Goal: Task Accomplishment & Management: Use online tool/utility

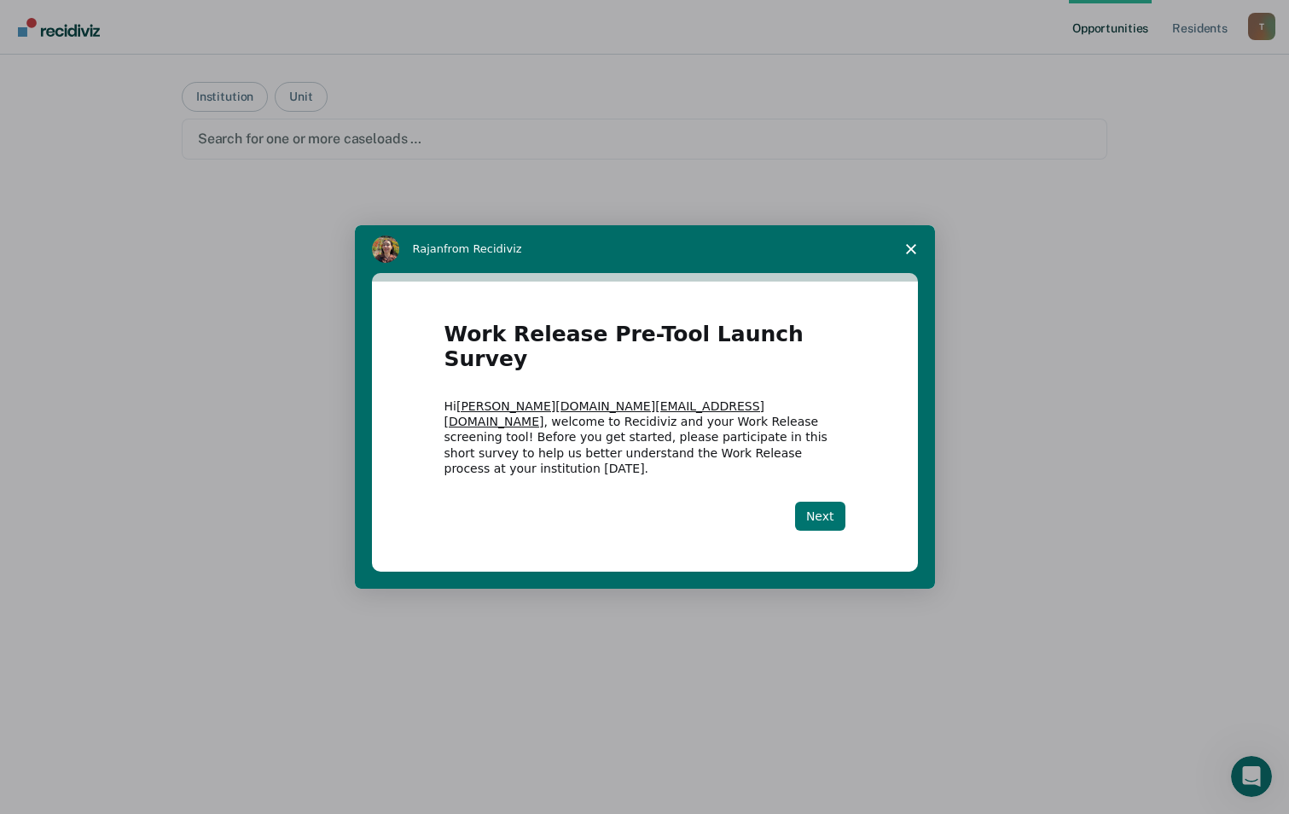
click at [827, 502] on button "Next" at bounding box center [820, 516] width 50 height 29
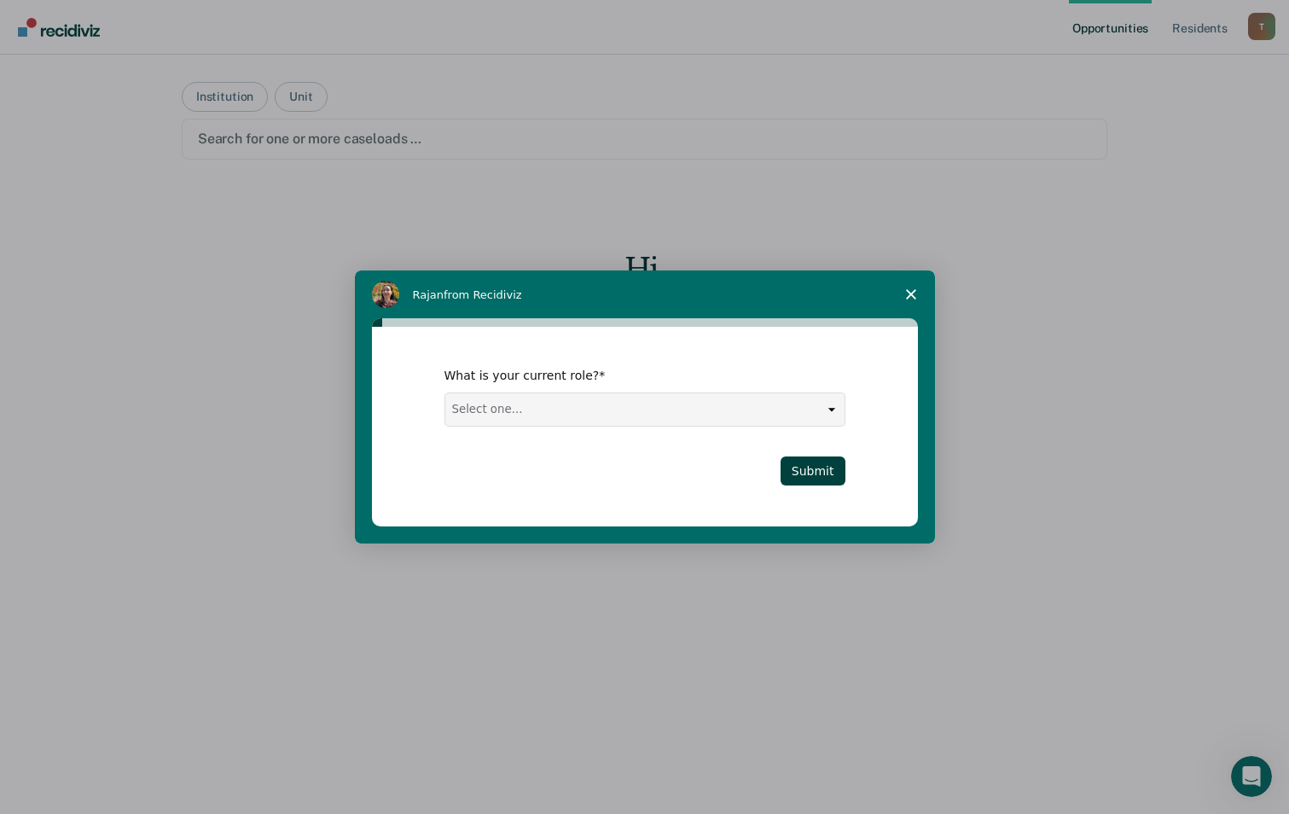
click at [836, 408] on select "Select one... Case Manager FUM Assistant [PERSON_NAME] [PERSON_NAME]" at bounding box center [644, 409] width 399 height 32
select select "FUM"
click at [445, 393] on select "Select one... Case Manager FUM Assistant [PERSON_NAME] [PERSON_NAME]" at bounding box center [644, 409] width 399 height 32
click at [822, 467] on button "Submit" at bounding box center [812, 470] width 65 height 29
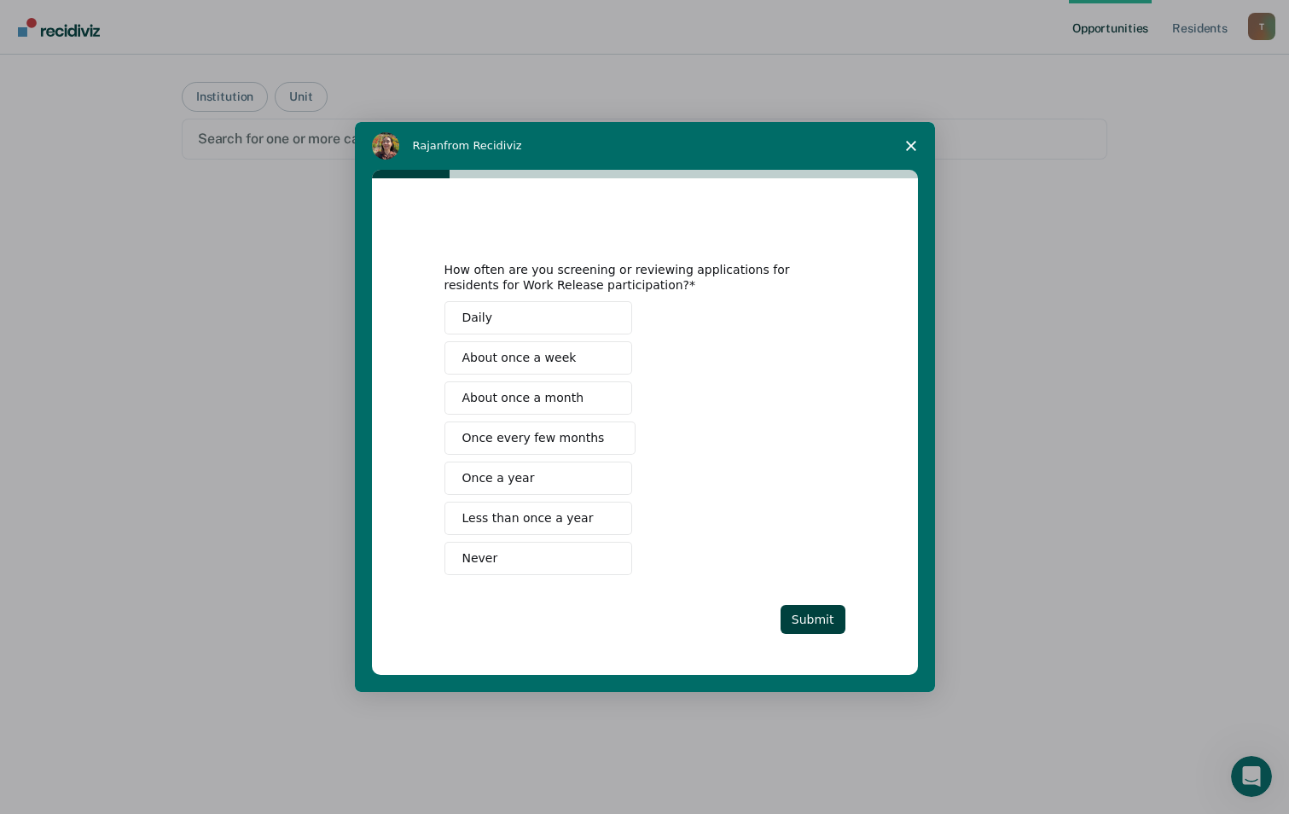
click at [477, 319] on span "Daily" at bounding box center [477, 318] width 30 height 18
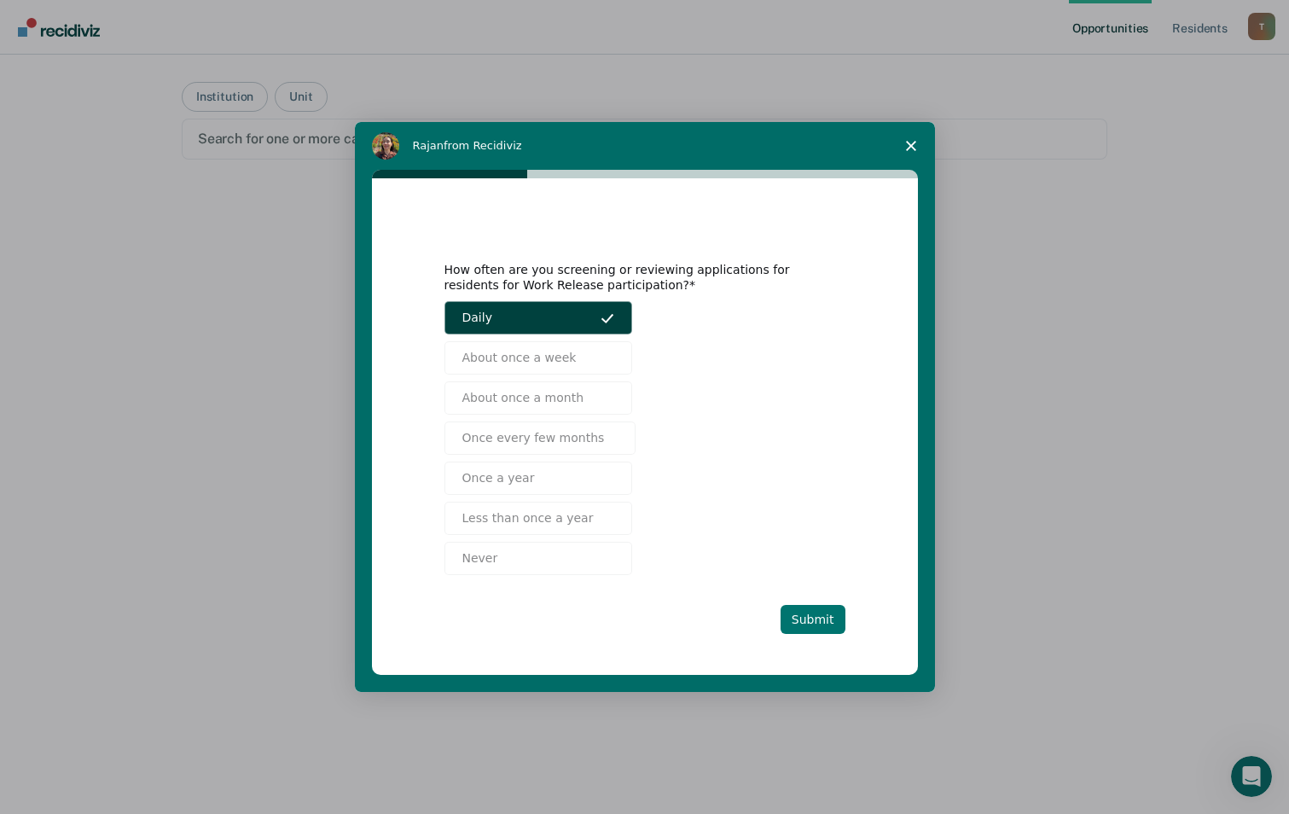
click at [826, 619] on button "Submit" at bounding box center [812, 619] width 65 height 29
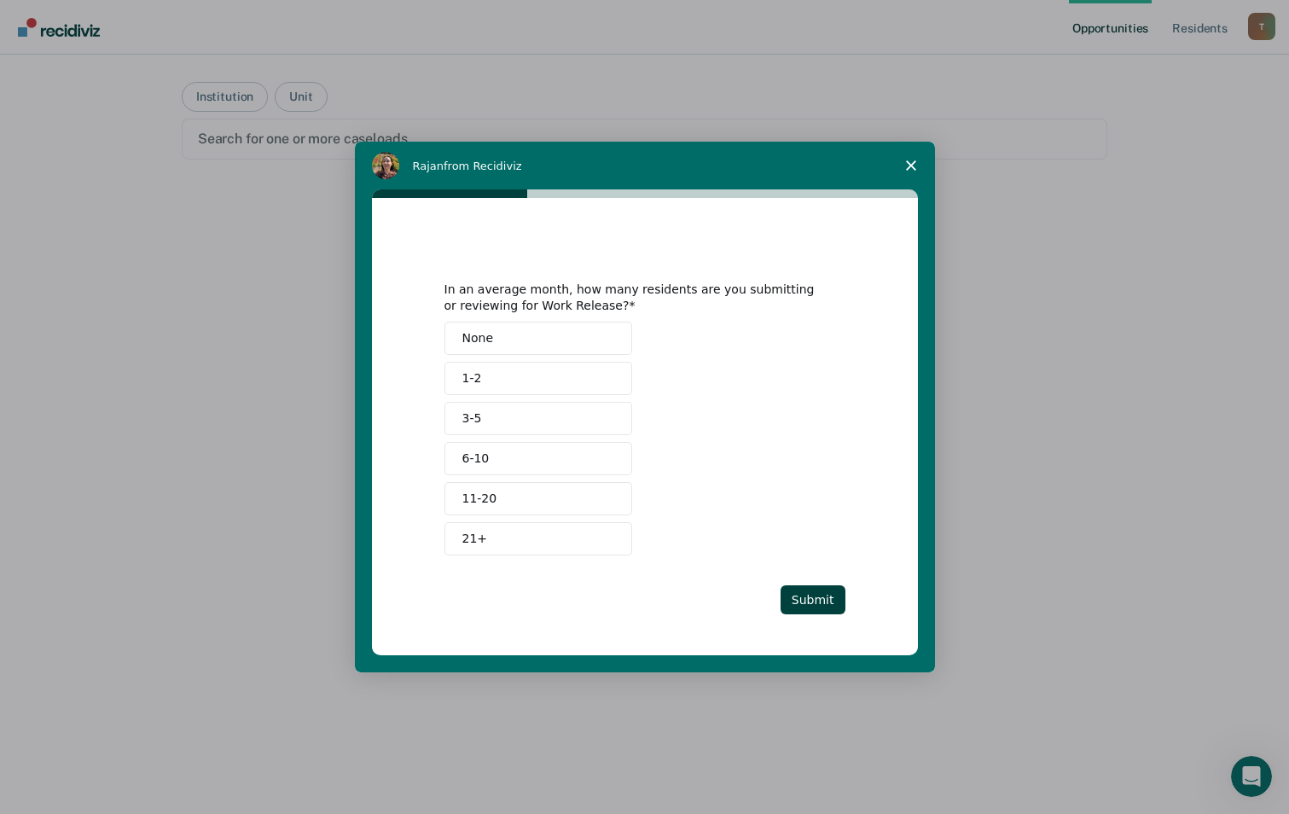
click at [480, 380] on button "1-2" at bounding box center [538, 378] width 188 height 33
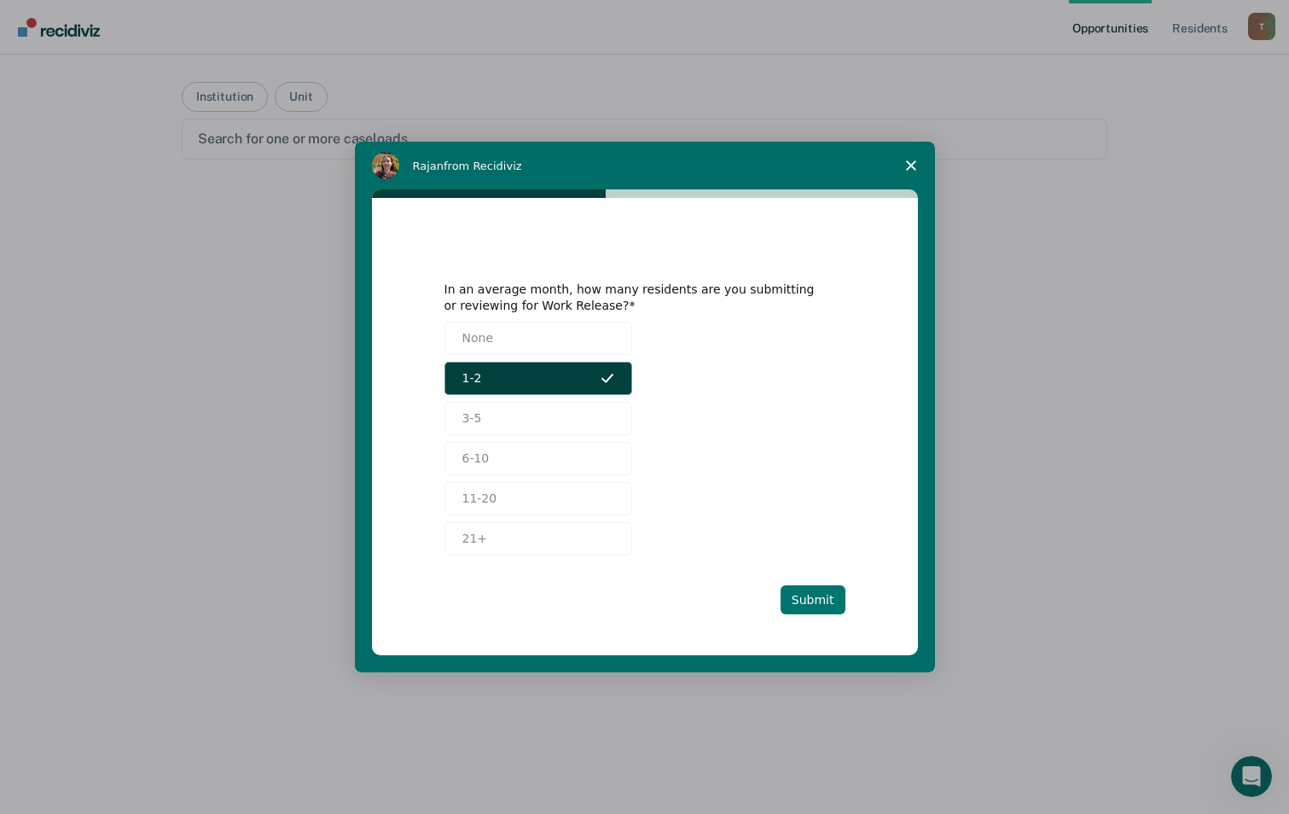
click at [821, 599] on button "Submit" at bounding box center [812, 599] width 65 height 29
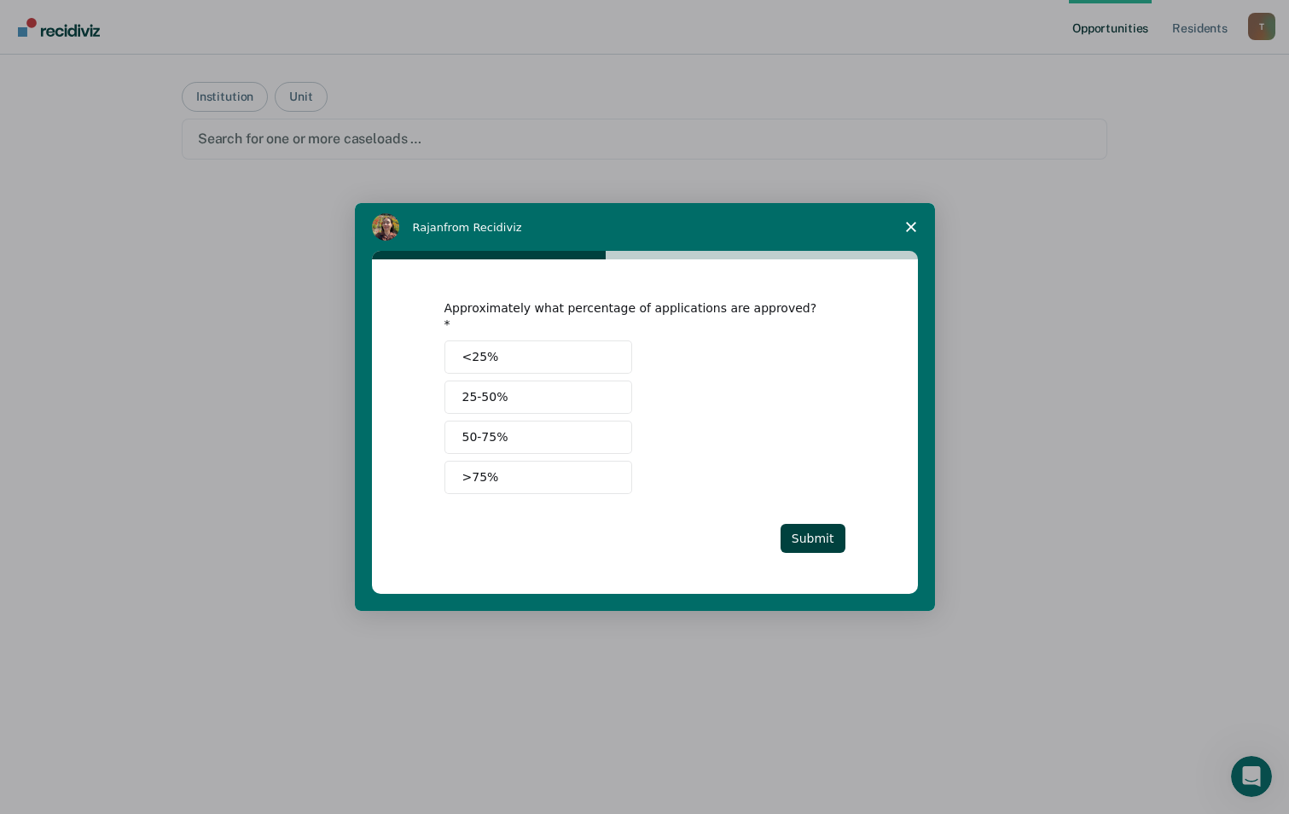
click at [488, 390] on span "25-50%" at bounding box center [485, 397] width 46 height 18
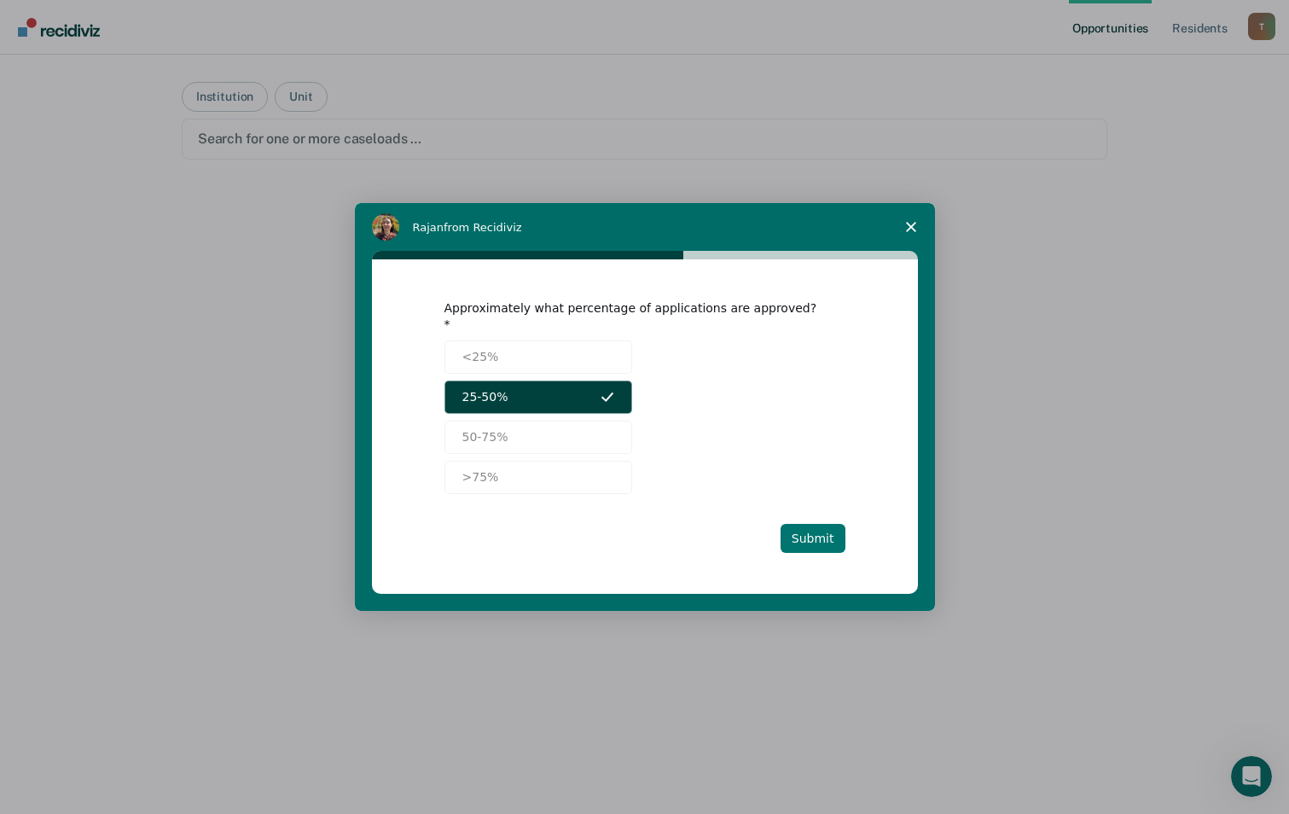
click at [813, 534] on button "Submit" at bounding box center [812, 538] width 65 height 29
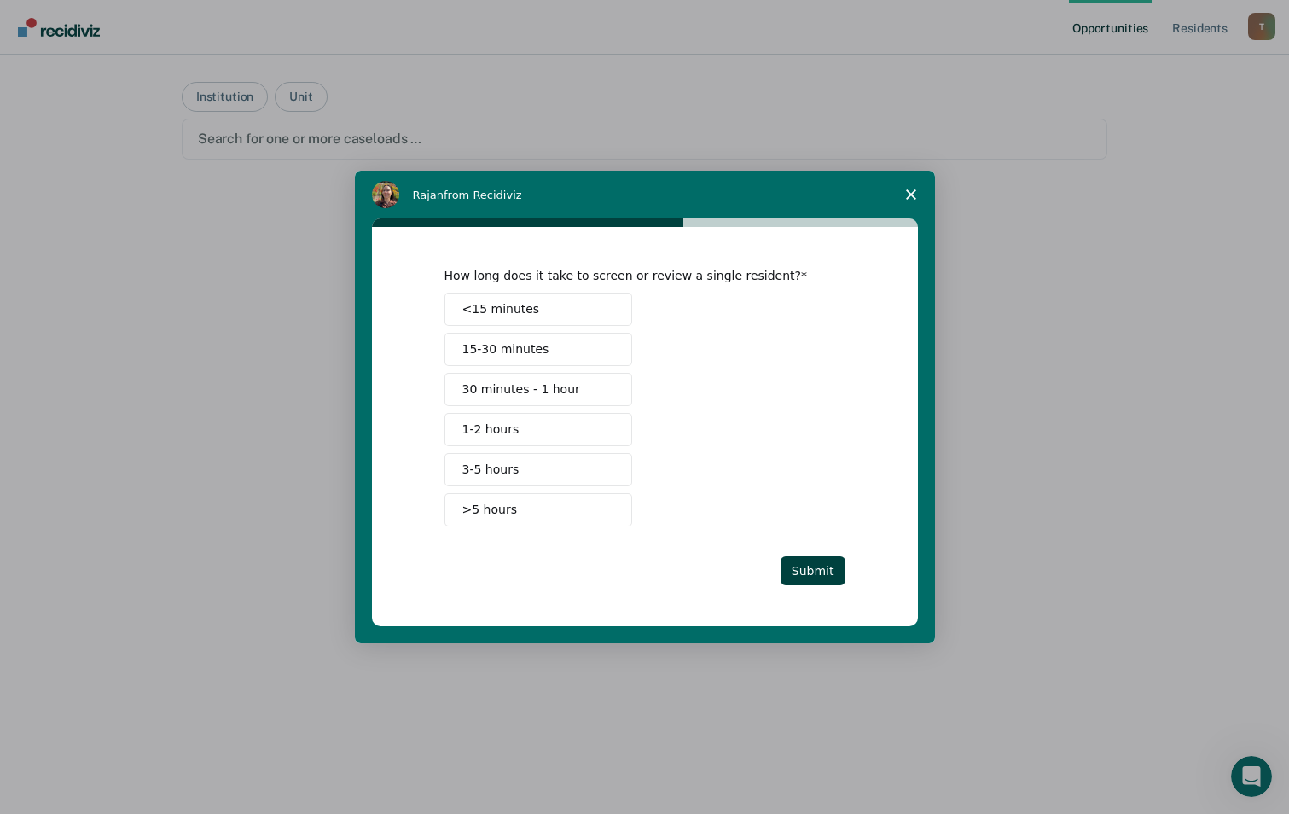
click at [487, 433] on span "1-2 hours" at bounding box center [490, 430] width 57 height 18
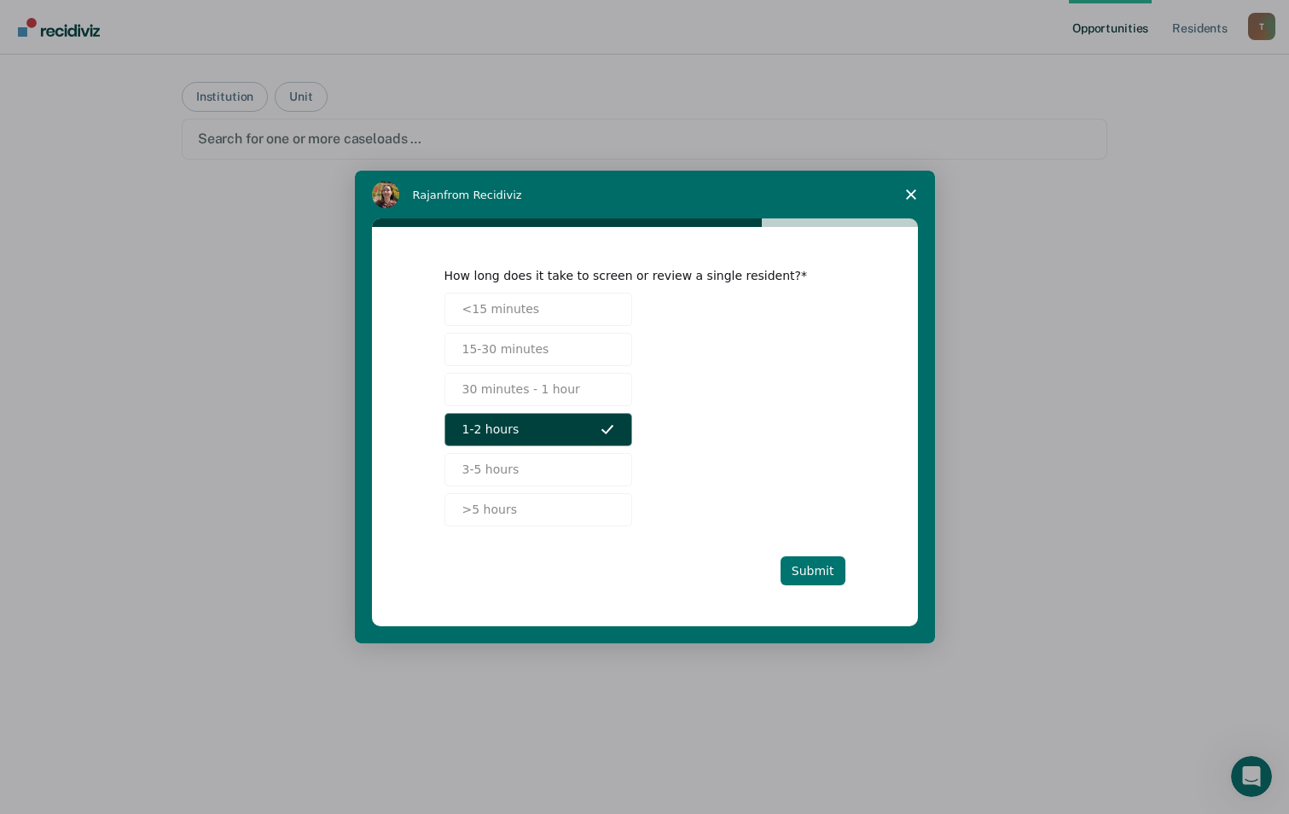
click at [830, 572] on button "Submit" at bounding box center [812, 570] width 65 height 29
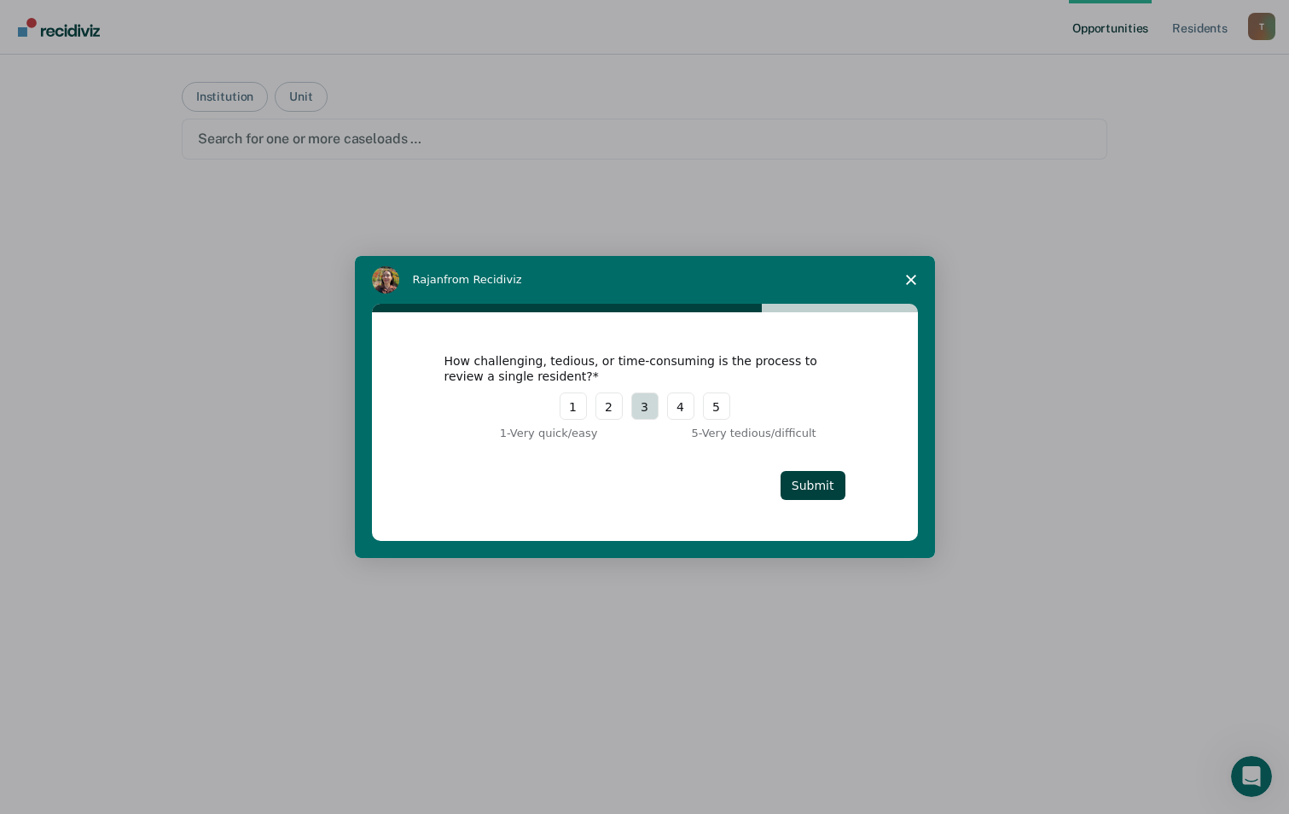
click at [644, 406] on button "3" at bounding box center [644, 405] width 27 height 27
click at [801, 481] on button "Submit" at bounding box center [812, 485] width 65 height 29
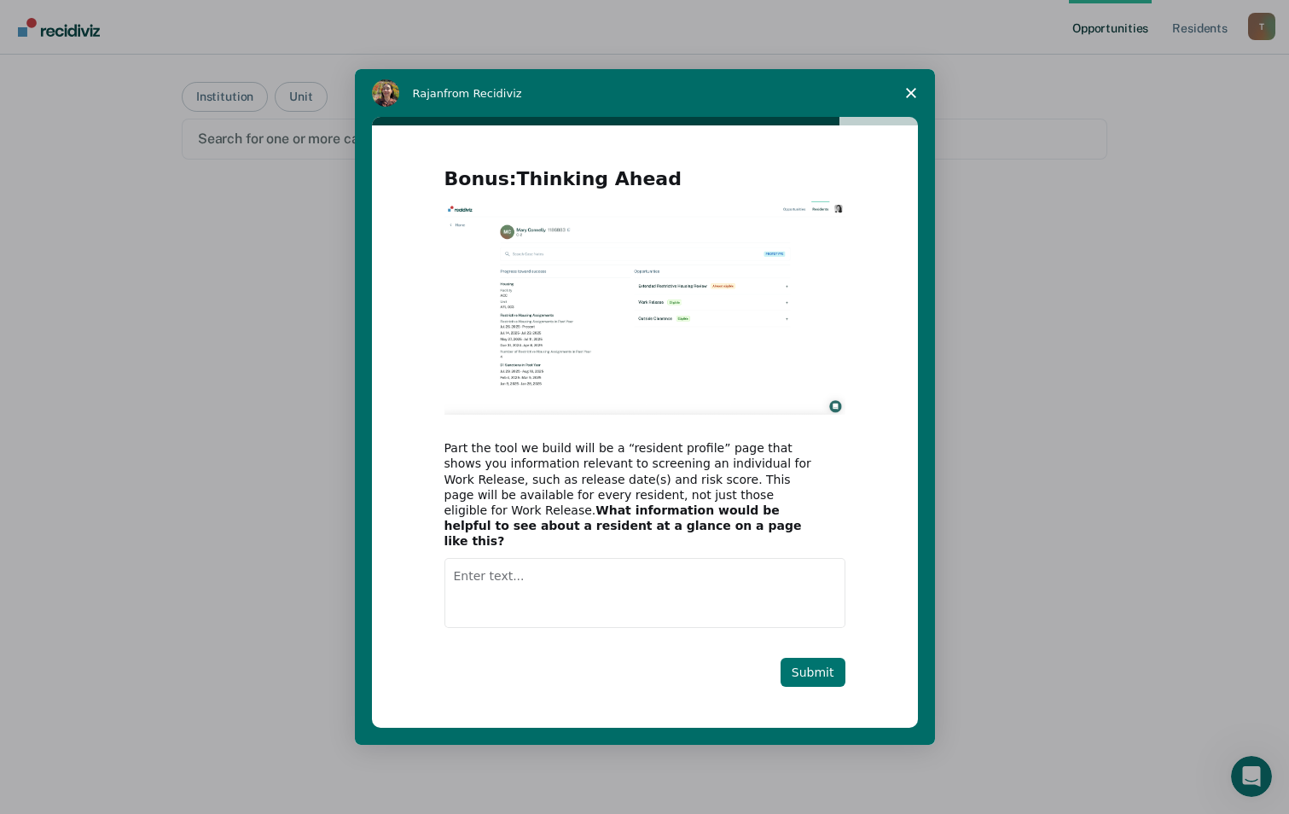
click at [830, 664] on button "Submit" at bounding box center [812, 672] width 65 height 29
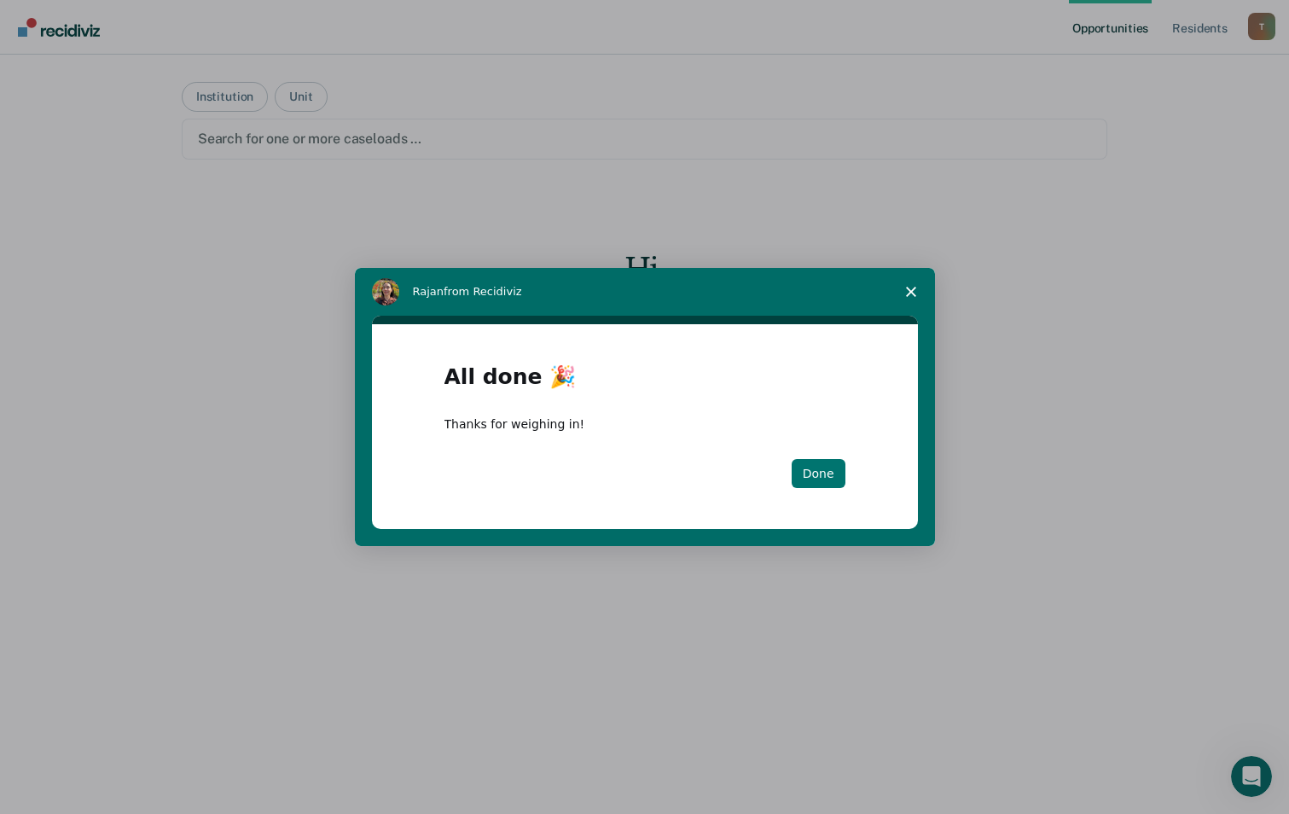
click at [821, 477] on button "Done" at bounding box center [819, 473] width 54 height 29
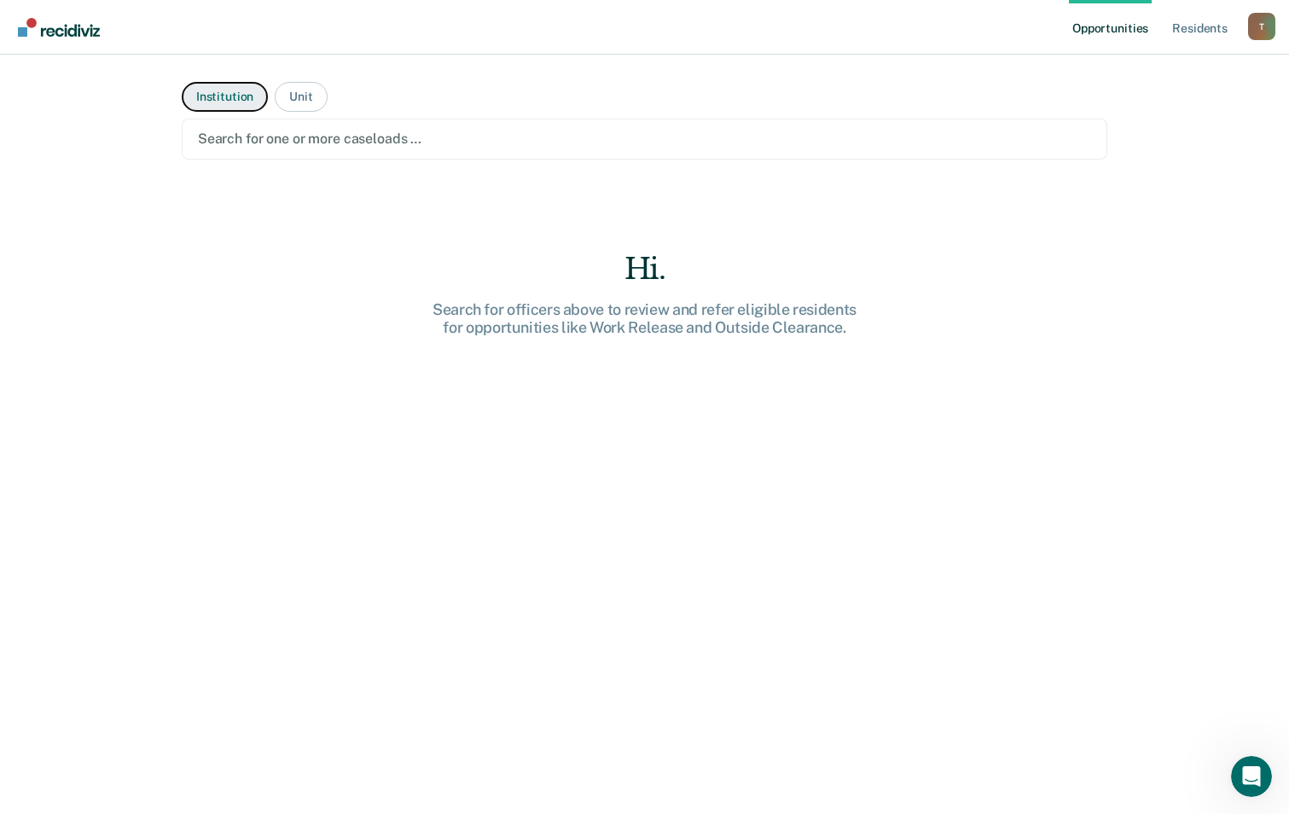
click at [219, 99] on button "Institution" at bounding box center [225, 97] width 86 height 30
click at [240, 140] on div at bounding box center [644, 139] width 893 height 20
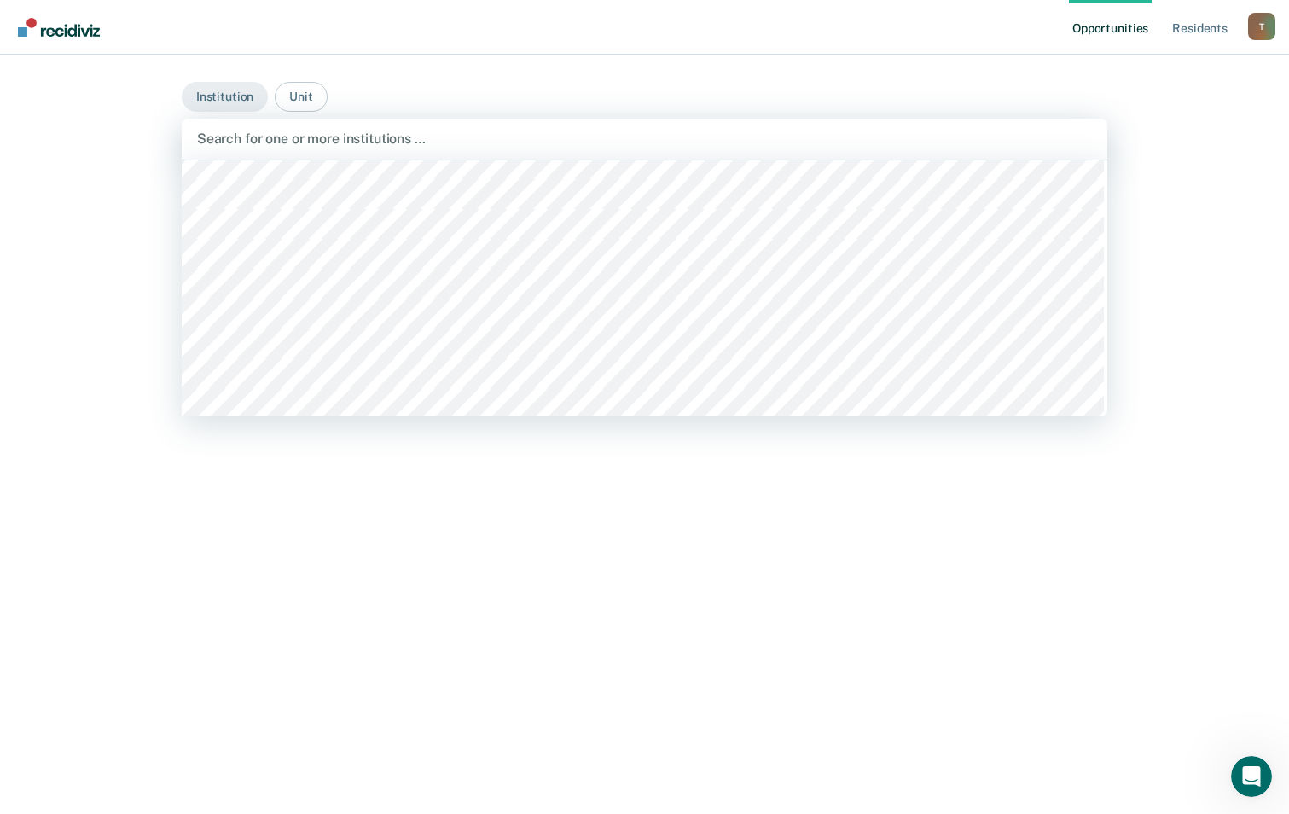
scroll to position [15644, 0]
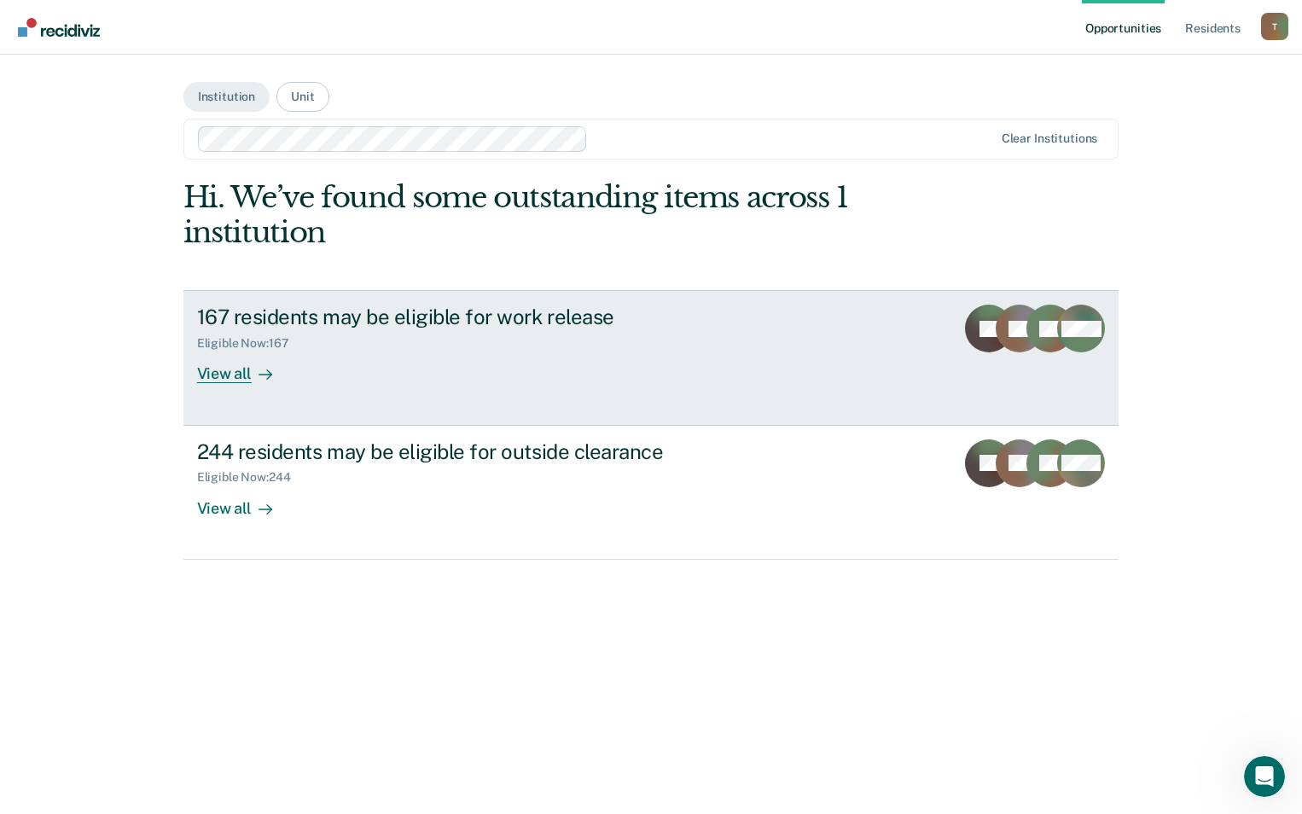
click at [231, 373] on div "View all" at bounding box center [245, 367] width 96 height 33
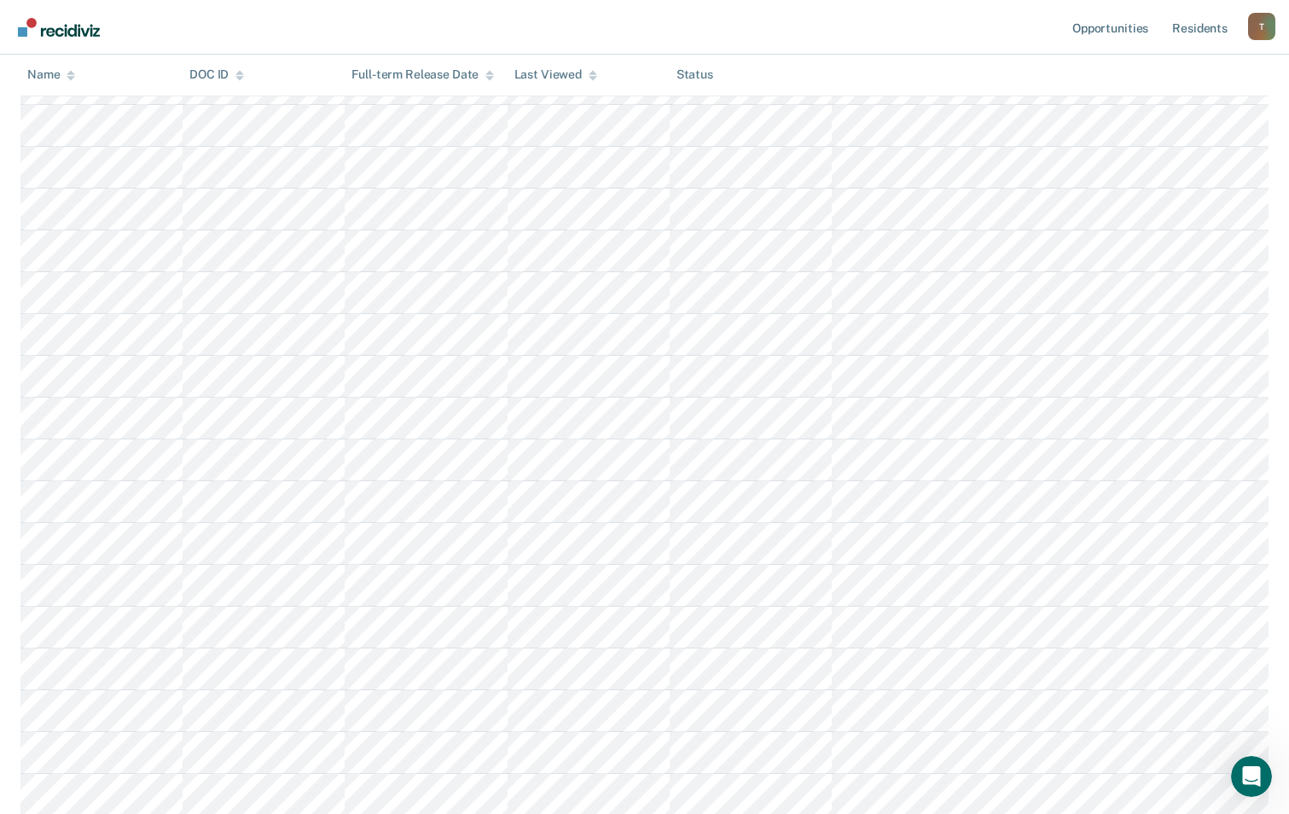
scroll to position [4350, 0]
